Goal: Task Accomplishment & Management: Complete application form

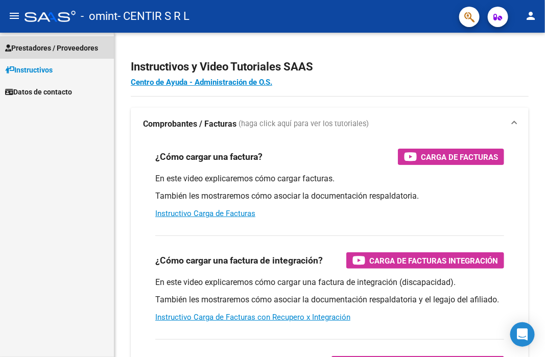
click at [39, 51] on span "Prestadores / Proveedores" at bounding box center [51, 47] width 93 height 11
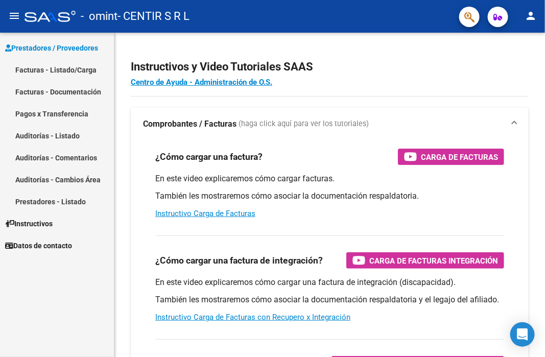
click at [37, 68] on link "Facturas - Listado/Carga" at bounding box center [57, 70] width 114 height 22
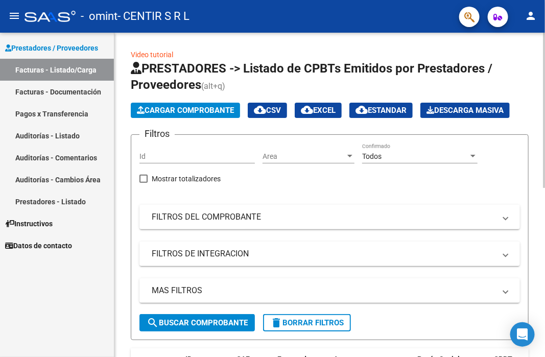
click at [159, 110] on span "Cargar Comprobante" at bounding box center [185, 110] width 97 height 9
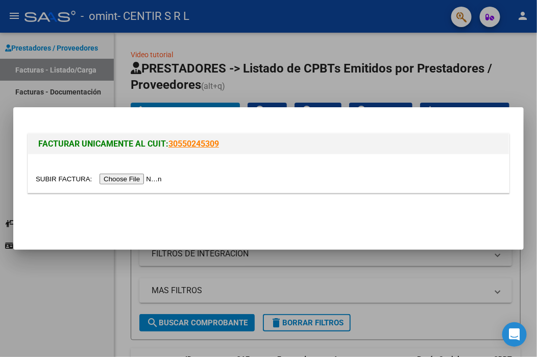
click at [144, 176] on input "file" at bounding box center [100, 179] width 129 height 11
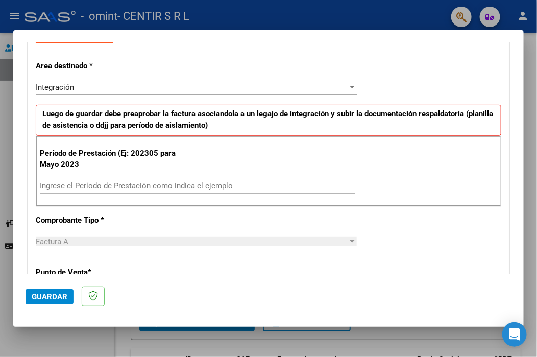
scroll to position [153, 0]
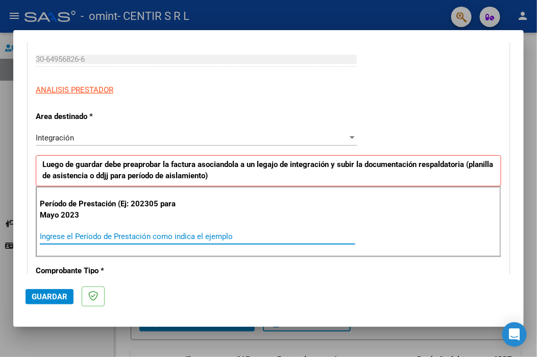
click at [73, 234] on input "Ingrese el Período de Prestación como indica el ejemplo" at bounding box center [198, 236] width 316 height 9
type input "202507"
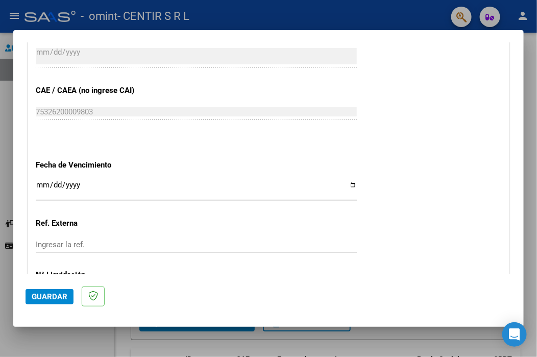
scroll to position [613, 0]
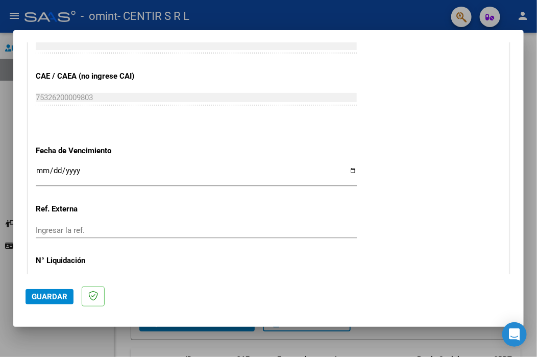
click at [43, 172] on input "Ingresar la fecha" at bounding box center [196, 175] width 321 height 16
type input "[DATE]"
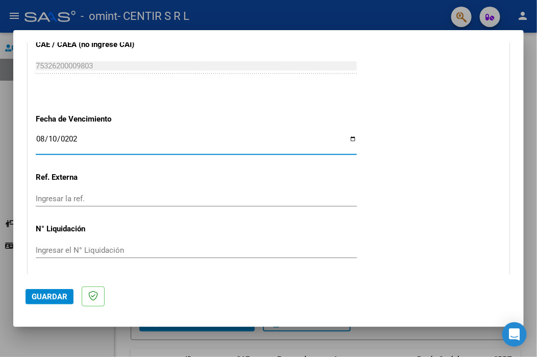
scroll to position [677, 0]
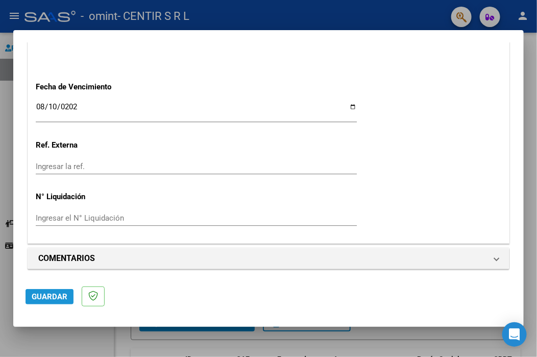
click at [51, 295] on span "Guardar" at bounding box center [50, 296] width 36 height 9
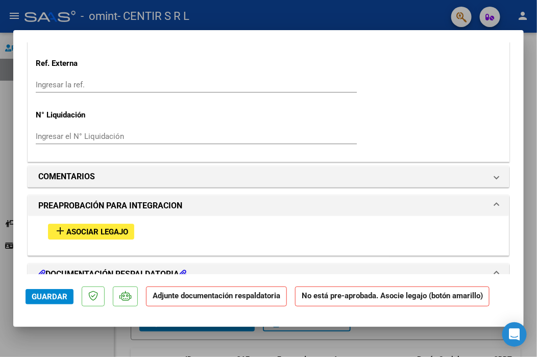
scroll to position [817, 0]
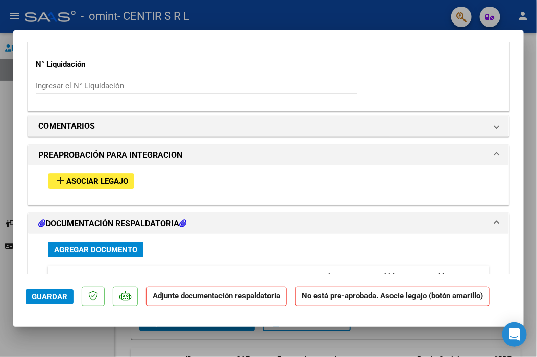
click at [64, 182] on mat-icon "add" at bounding box center [60, 180] width 12 height 12
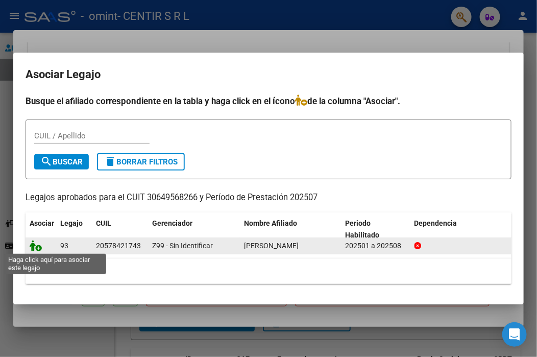
click at [37, 247] on icon at bounding box center [36, 245] width 12 height 11
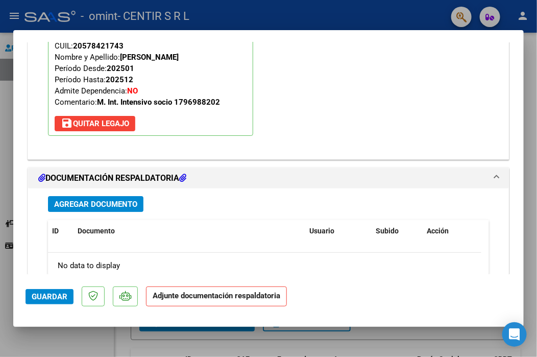
scroll to position [1048, 0]
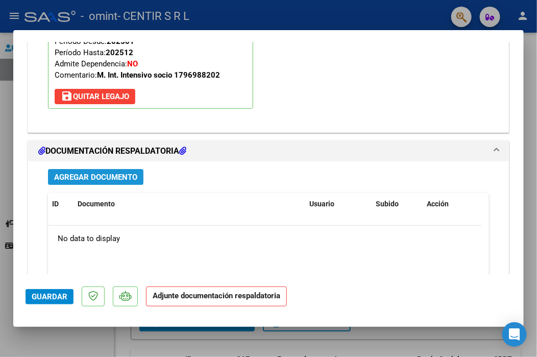
click at [68, 174] on span "Agregar Documento" at bounding box center [95, 177] width 83 height 9
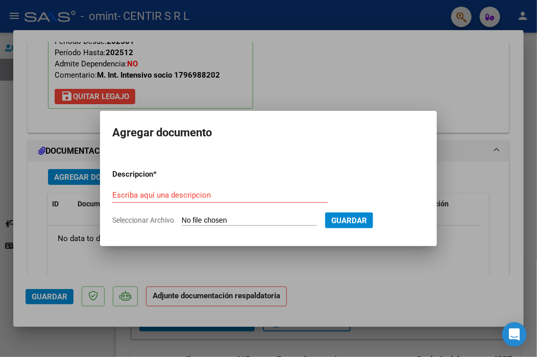
drag, startPoint x: 171, startPoint y: 189, endPoint x: 163, endPoint y: 195, distance: 9.5
click at [168, 191] on div "Escriba aquí una descripcion" at bounding box center [220, 194] width 216 height 15
click at [163, 195] on input "Escriba aquí una descripcion" at bounding box center [220, 195] width 216 height 9
type input "[PERSON_NAME][DATE]"
click at [224, 209] on div "[PERSON_NAME][DATE] Escriba aquí una descripcion" at bounding box center [220, 199] width 216 height 25
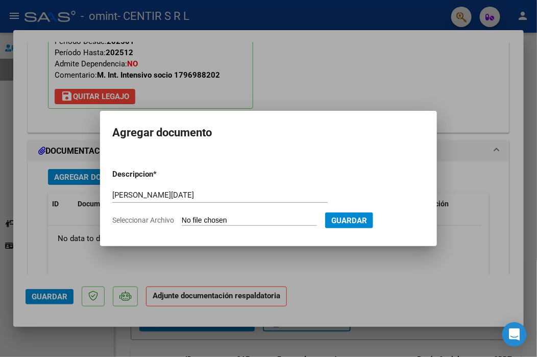
click at [235, 224] on input "Seleccionar Archivo" at bounding box center [249, 221] width 135 height 10
type input "C:\fakepath\[PERSON_NAME][DATE].pdf"
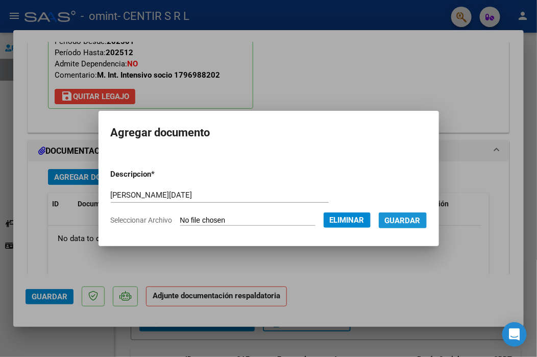
click at [412, 226] on button "Guardar" at bounding box center [403, 220] width 48 height 16
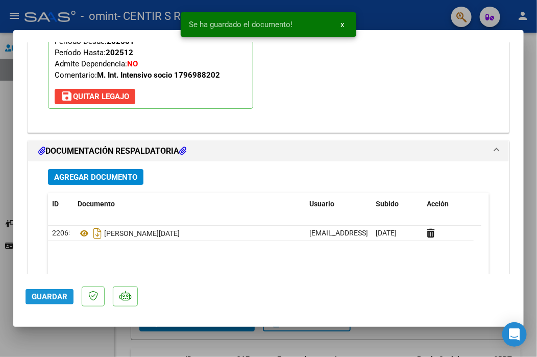
click at [53, 295] on span "Guardar" at bounding box center [50, 296] width 36 height 9
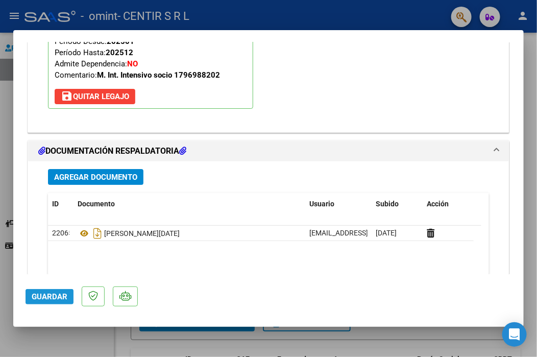
click at [53, 295] on span "Guardar" at bounding box center [50, 296] width 36 height 9
click at [11, 166] on div at bounding box center [268, 178] width 537 height 357
type input "$ 0,00"
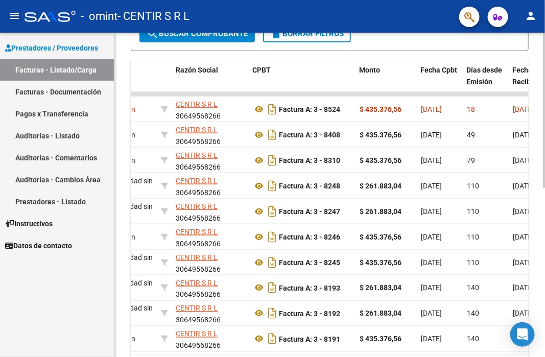
scroll to position [251, 0]
